Goal: Book appointment/travel/reservation

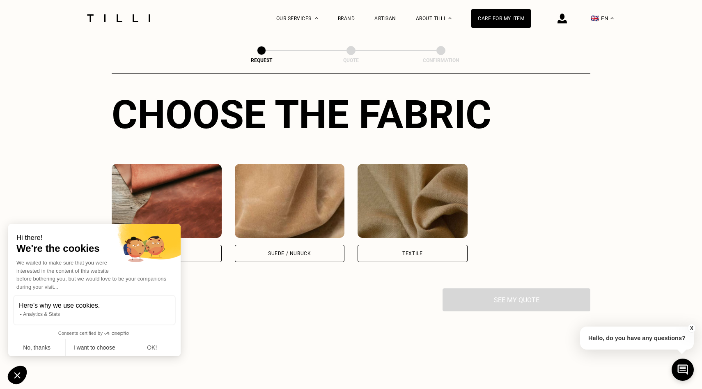
scroll to position [677, 0]
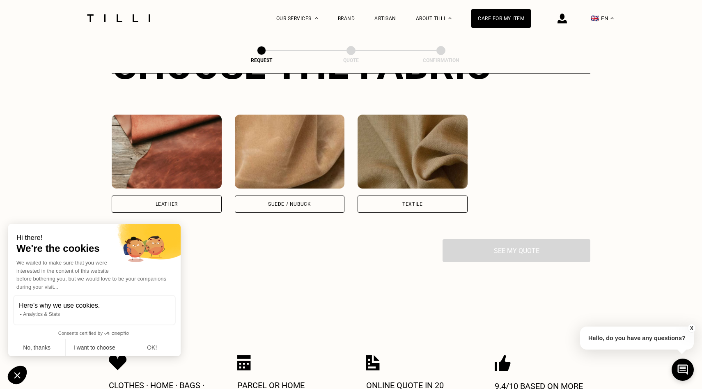
click at [195, 184] on img at bounding box center [167, 151] width 110 height 74
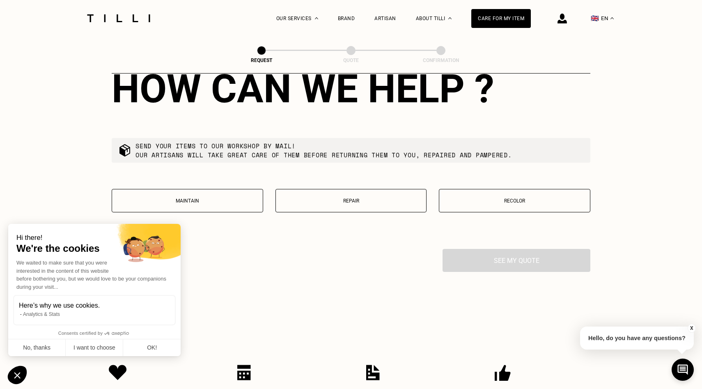
scroll to position [877, 0]
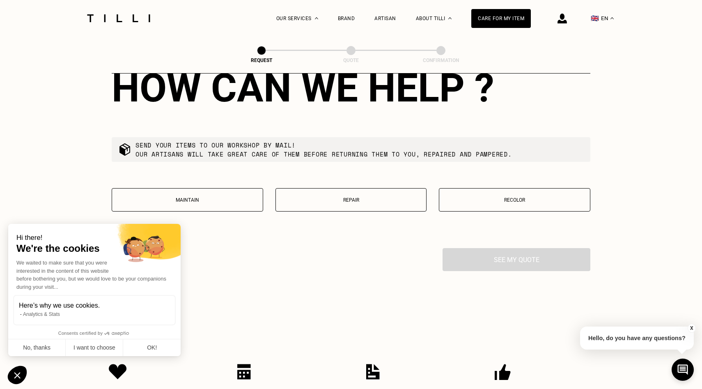
click at [322, 197] on button "Repair" at bounding box center [350, 199] width 151 height 23
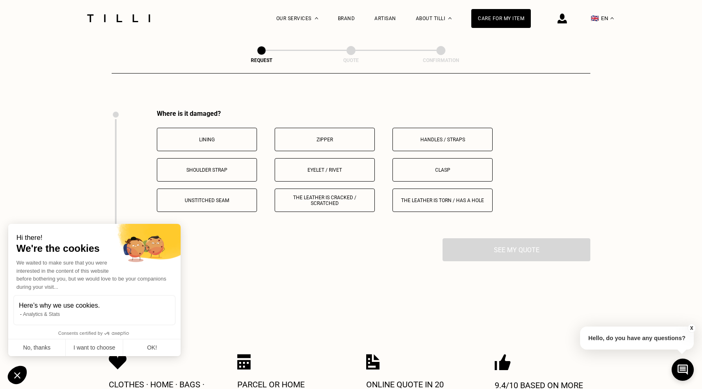
scroll to position [1034, 0]
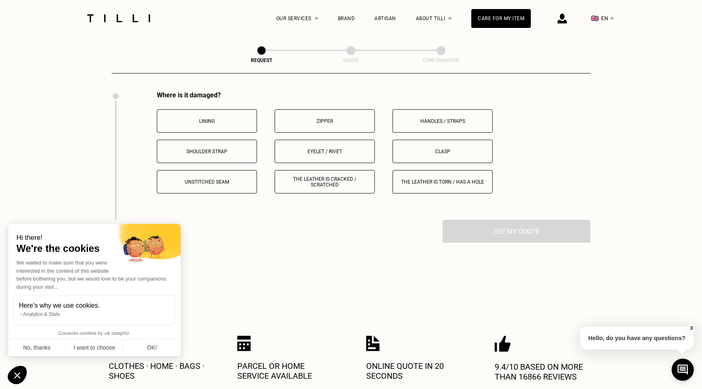
click at [236, 121] on p "Lining" at bounding box center [206, 121] width 91 height 6
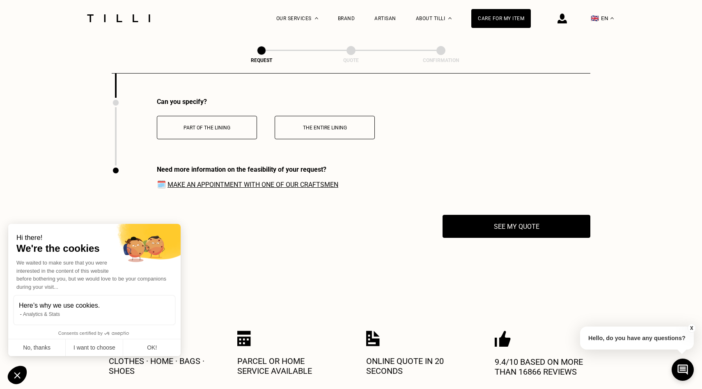
scroll to position [1163, 0]
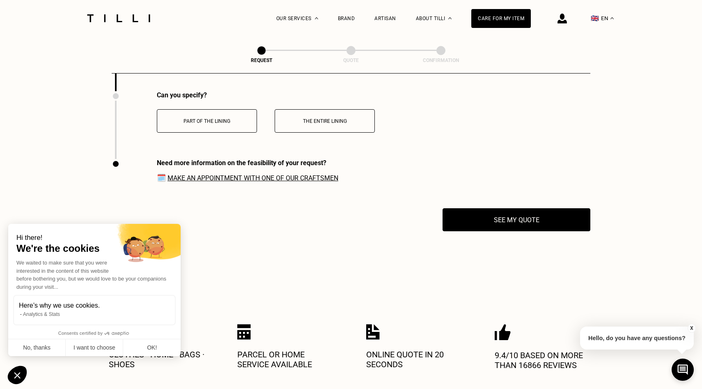
click at [236, 115] on button "Part of the lining" at bounding box center [207, 120] width 100 height 23
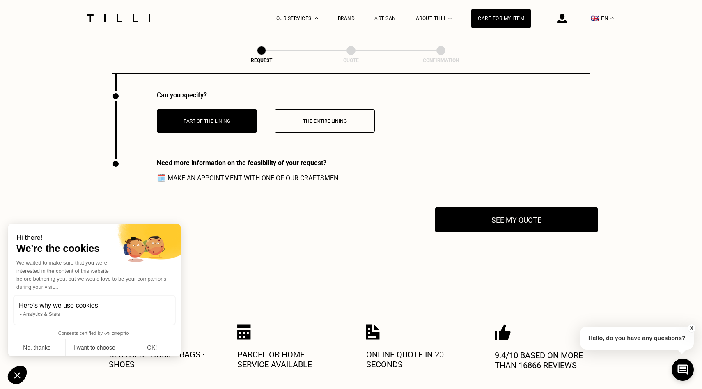
click at [505, 222] on button "See my quote" at bounding box center [516, 219] width 162 height 25
click at [434, 46] on li "Our Story" at bounding box center [434, 52] width 25 height 15
click at [348, 16] on div "Brand" at bounding box center [346, 19] width 17 height 6
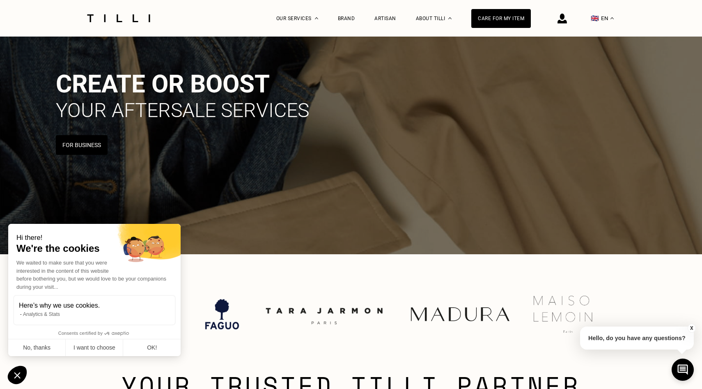
scroll to position [68, 0]
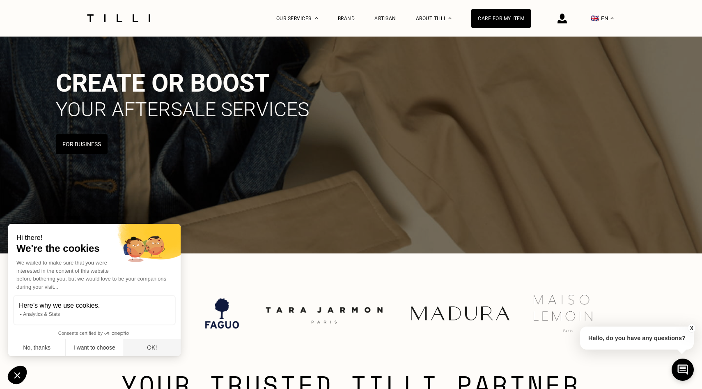
click at [161, 347] on button "OK!" at bounding box center [151, 347] width 57 height 17
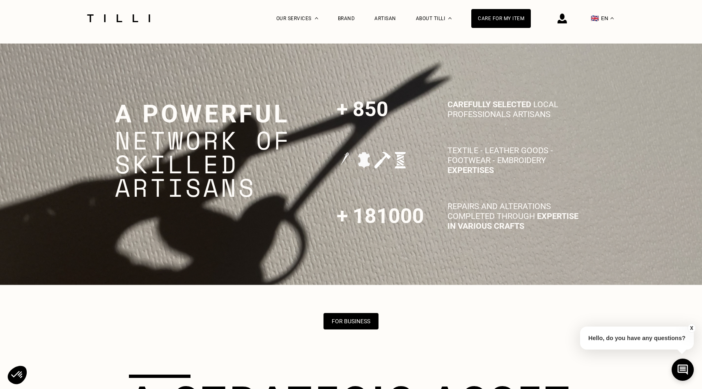
scroll to position [1894, 0]
